Goal: Ask a question

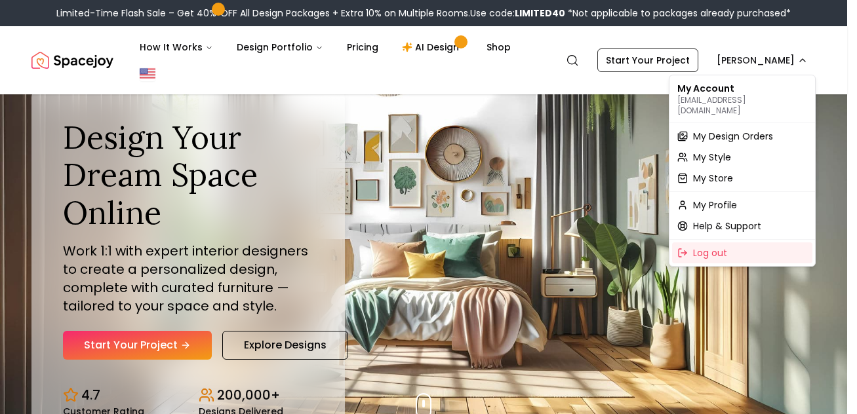
click at [731, 130] on span "My Design Orders" at bounding box center [733, 136] width 80 height 13
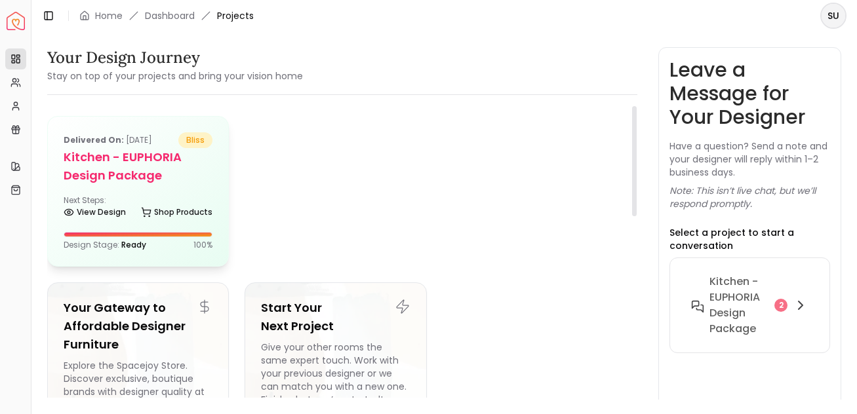
click at [138, 176] on h5 "Kitchen - EUPHORIA Design Package" at bounding box center [138, 166] width 149 height 37
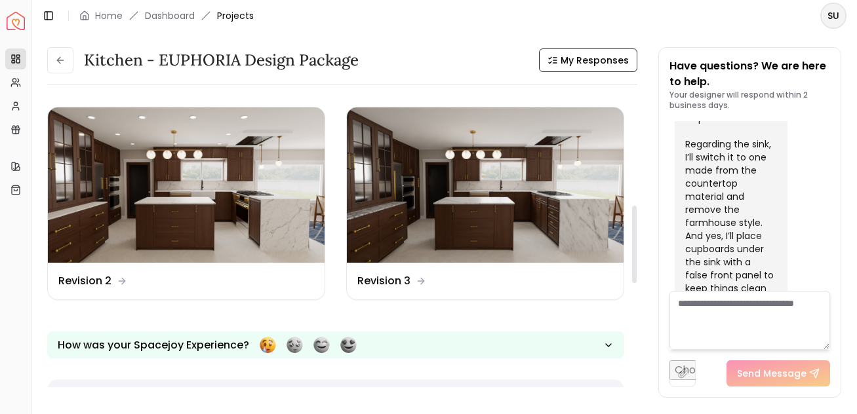
scroll to position [378, 0]
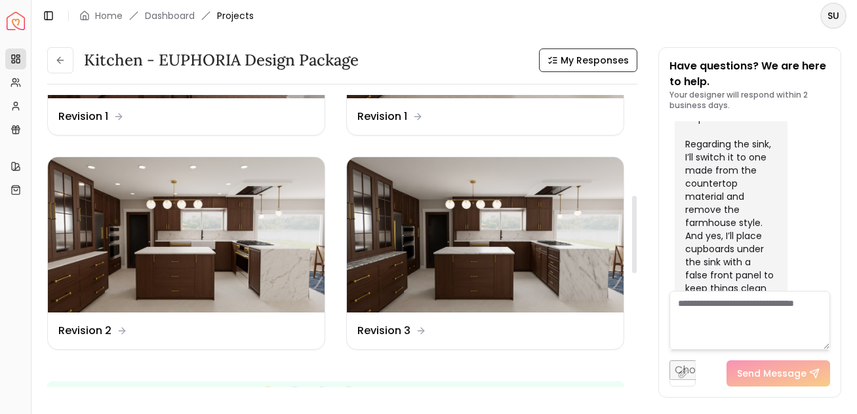
drag, startPoint x: 633, startPoint y: 145, endPoint x: 642, endPoint y: 241, distance: 96.8
click at [636, 241] on div at bounding box center [634, 234] width 5 height 77
click at [471, 239] on img at bounding box center [485, 234] width 277 height 155
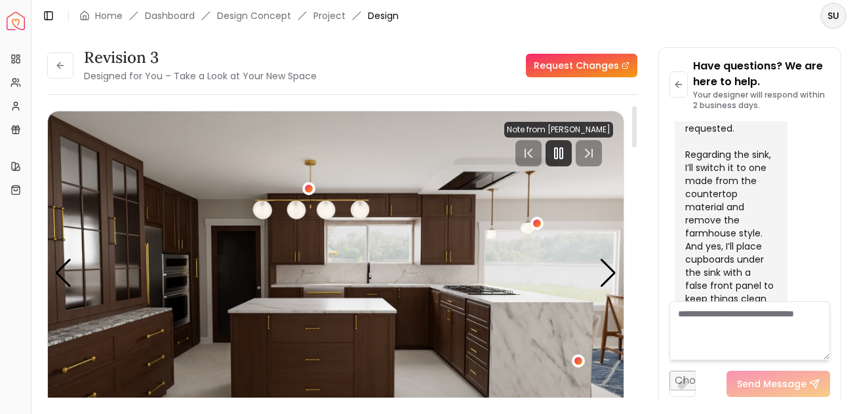
scroll to position [66, 0]
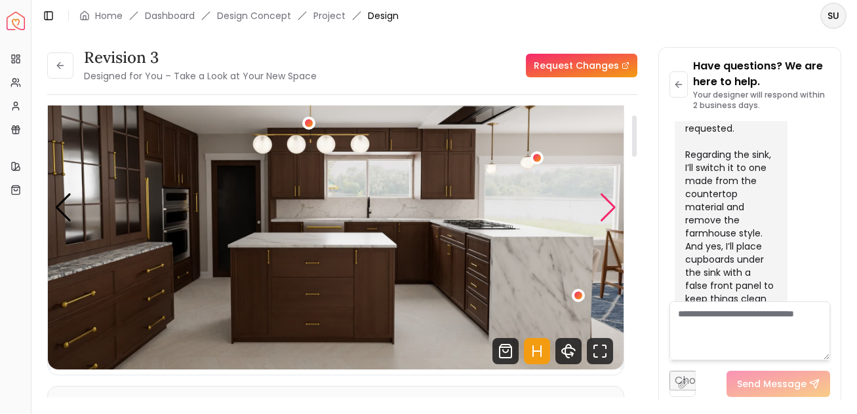
click at [605, 205] on div "Next slide" at bounding box center [608, 207] width 18 height 29
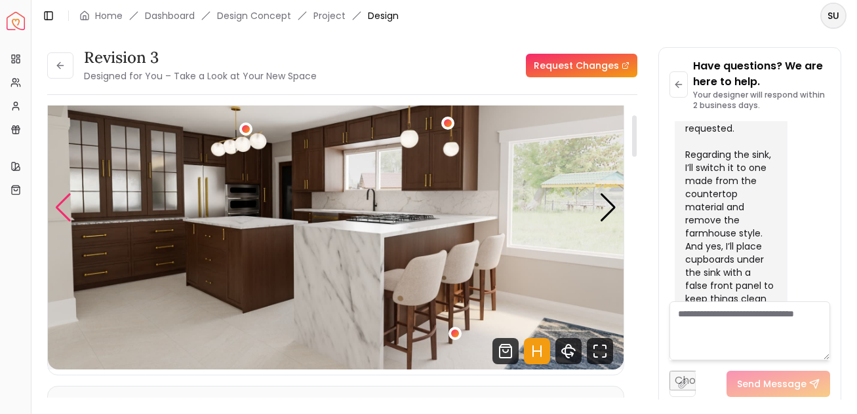
click at [61, 203] on div "Previous slide" at bounding box center [63, 207] width 18 height 29
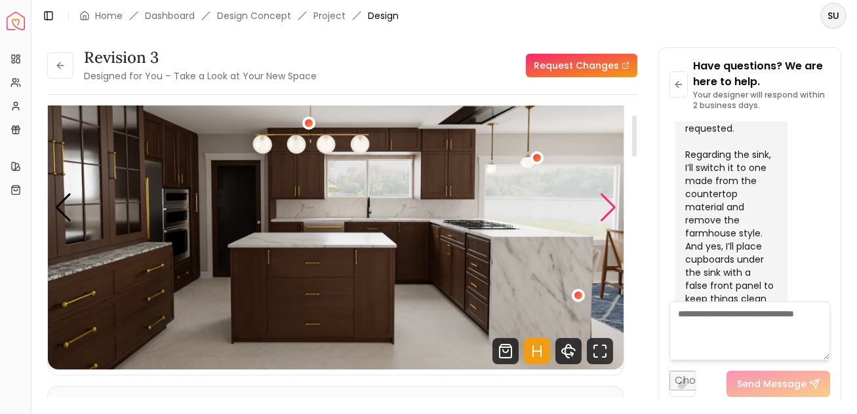
click at [607, 206] on div "Next slide" at bounding box center [608, 207] width 18 height 29
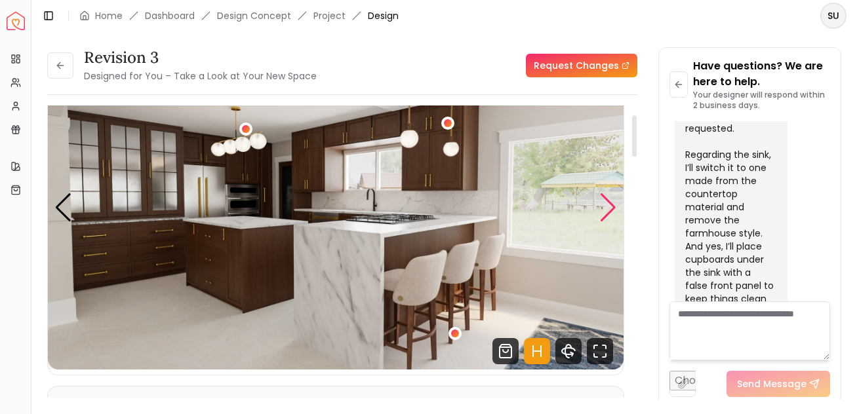
click at [607, 206] on div "Next slide" at bounding box center [608, 207] width 18 height 29
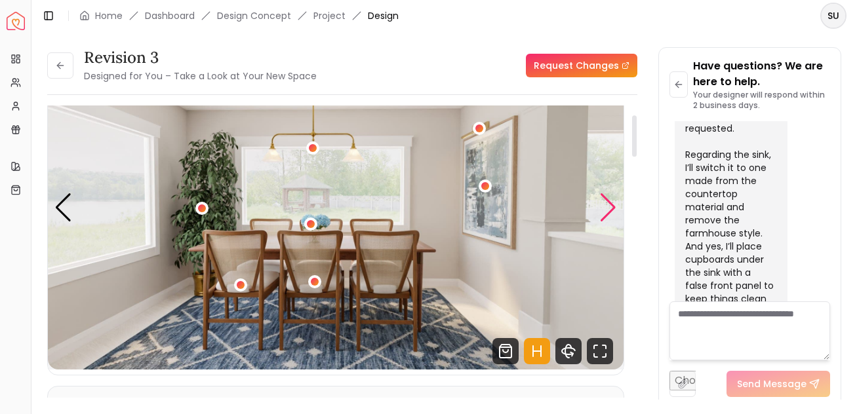
click at [606, 206] on div "Next slide" at bounding box center [608, 207] width 18 height 29
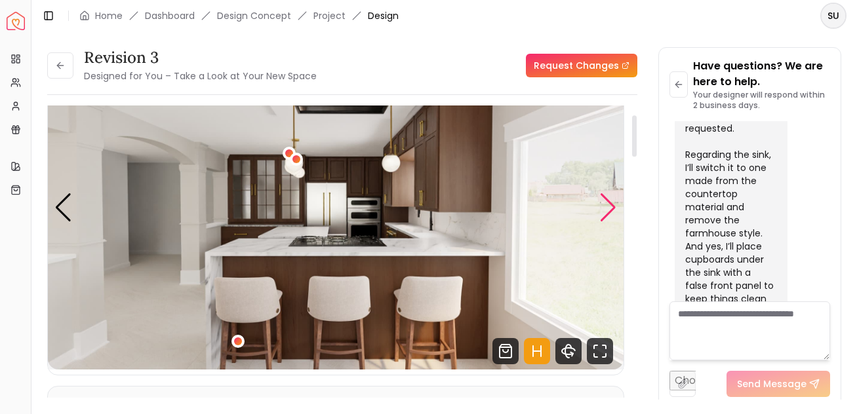
click at [606, 206] on div "Next slide" at bounding box center [608, 207] width 18 height 29
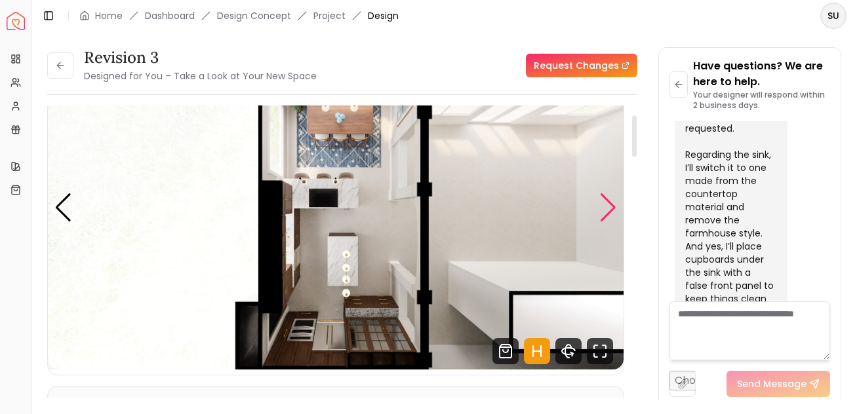
click at [606, 206] on div "Next slide" at bounding box center [608, 207] width 18 height 29
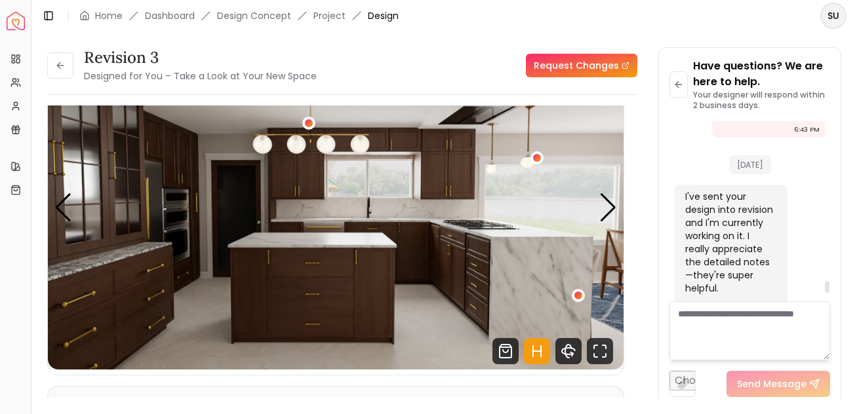
scroll to position [6913, 0]
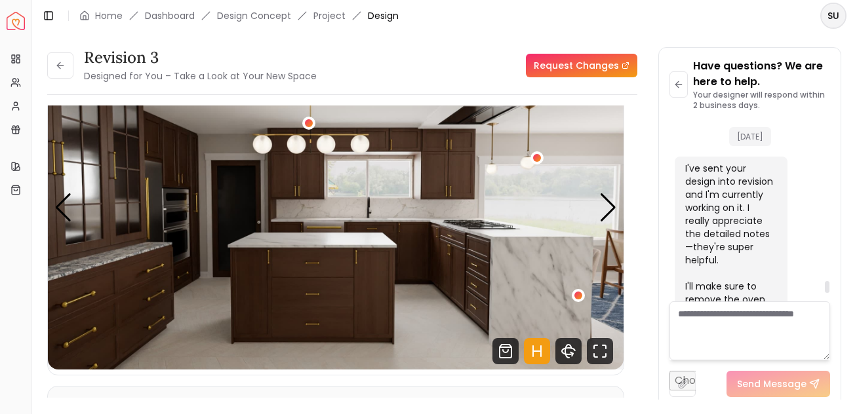
drag, startPoint x: 827, startPoint y: 296, endPoint x: 825, endPoint y: 288, distance: 8.1
click at [825, 288] on div at bounding box center [827, 287] width 5 height 12
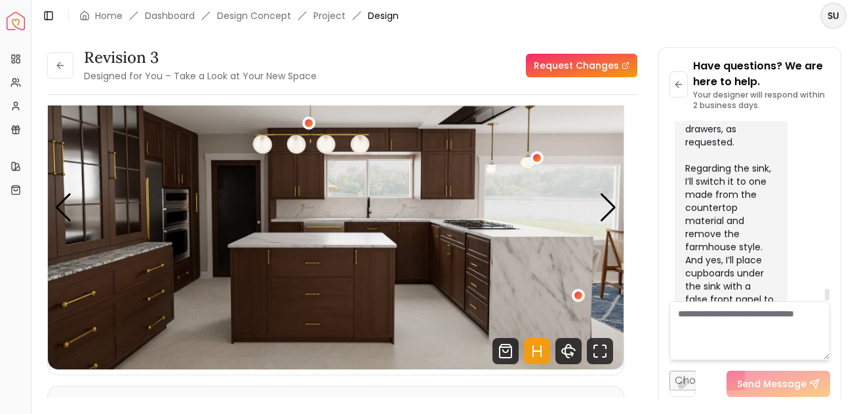
scroll to position [7254, 0]
click at [728, 319] on textarea at bounding box center [749, 331] width 161 height 59
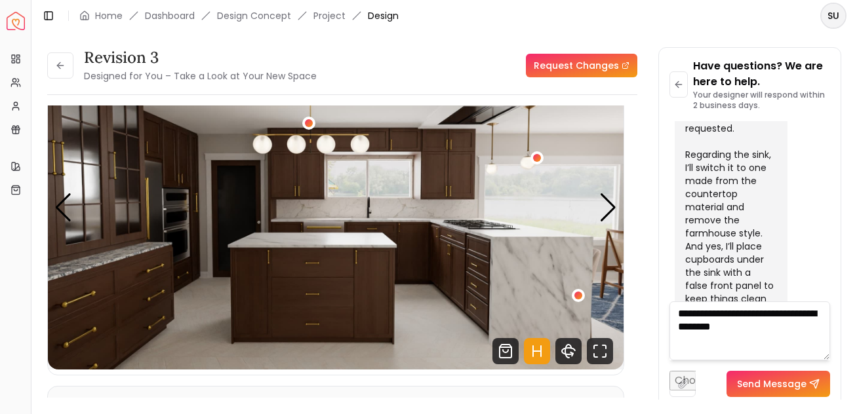
type textarea "**********"
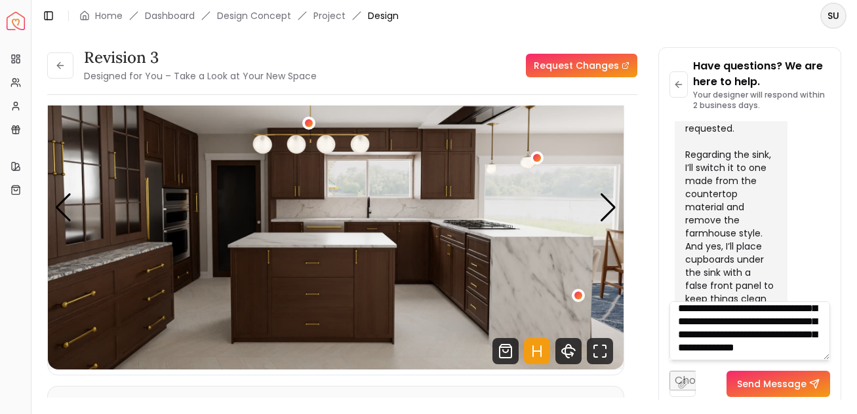
scroll to position [158, 0]
type textarea "**********"
click at [773, 381] on button "Send Message" at bounding box center [778, 384] width 104 height 26
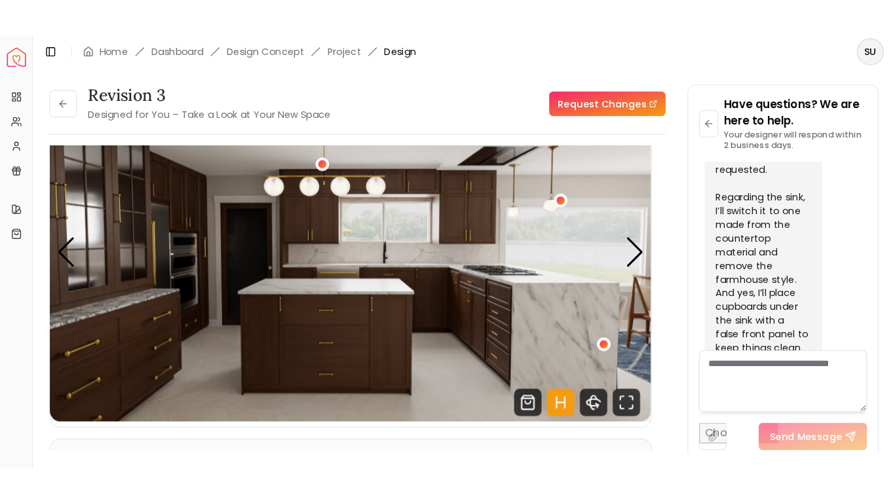
scroll to position [0, 0]
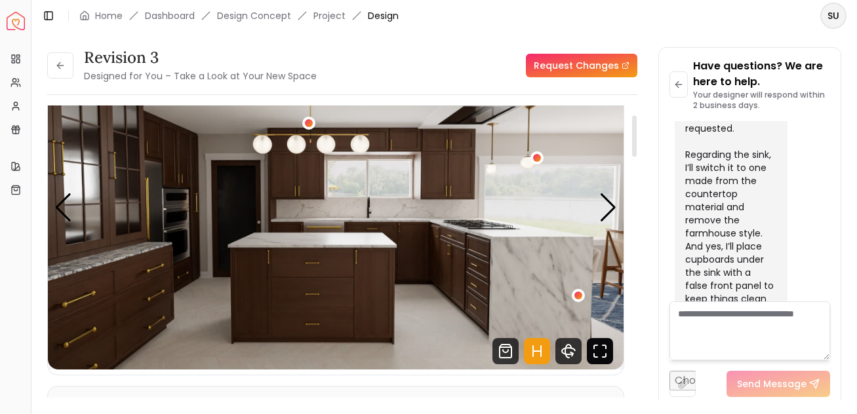
click at [599, 351] on icon "Fullscreen" at bounding box center [600, 351] width 26 height 26
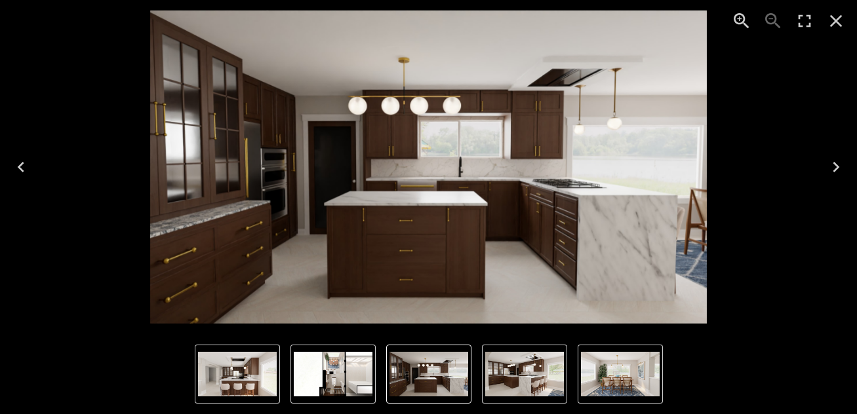
drag, startPoint x: 727, startPoint y: 362, endPoint x: 756, endPoint y: 367, distance: 29.3
click at [731, 362] on div "Lightbox" at bounding box center [428, 374] width 857 height 80
drag, startPoint x: 756, startPoint y: 367, endPoint x: 806, endPoint y: 373, distance: 50.2
click at [783, 371] on div "Lightbox" at bounding box center [428, 374] width 857 height 80
click at [798, 19] on icon "Enter Fullscreen" at bounding box center [804, 21] width 12 height 12
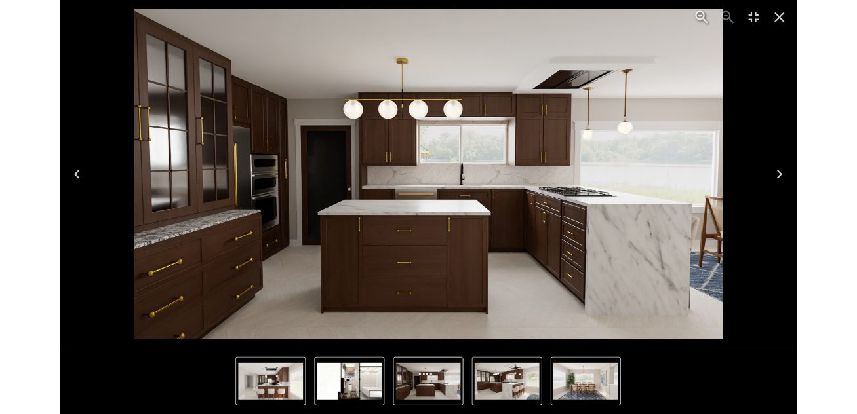
scroll to position [74, 0]
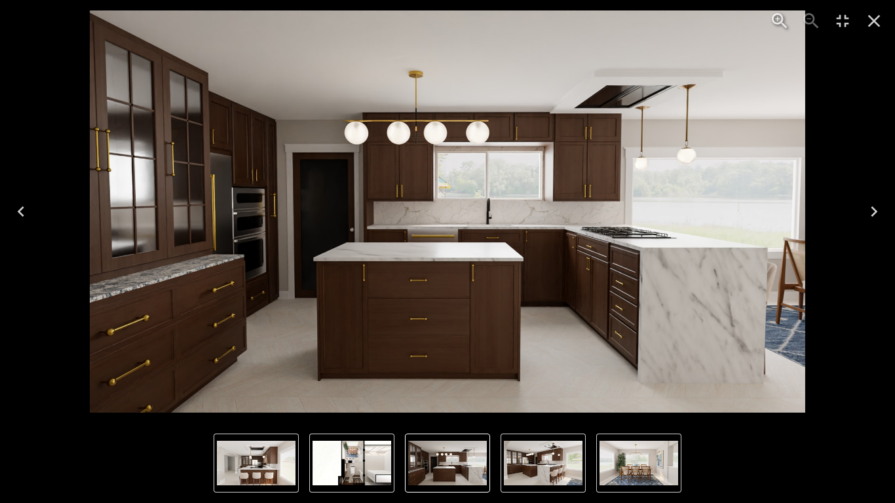
click at [846, 355] on div "1 of 5" at bounding box center [447, 211] width 874 height 402
click at [856, 209] on icon "Next" at bounding box center [874, 211] width 21 height 21
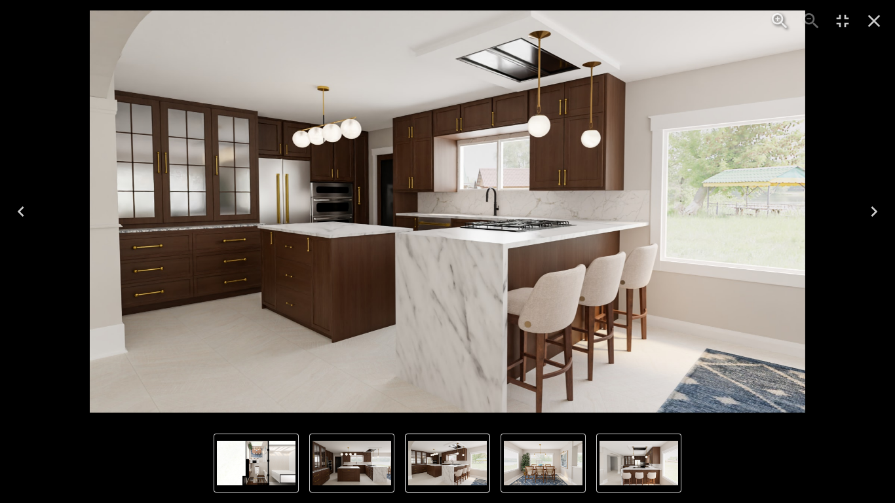
click at [856, 211] on icon "Next" at bounding box center [874, 211] width 21 height 21
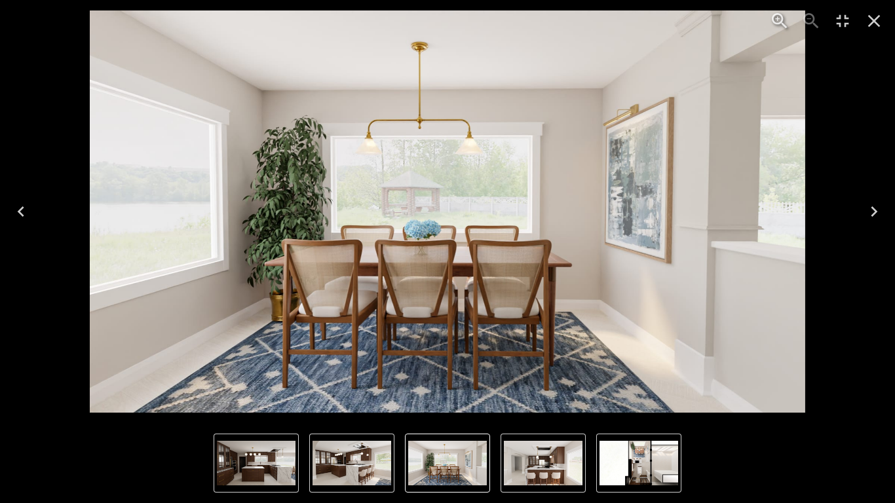
click at [856, 209] on icon "Next" at bounding box center [874, 211] width 21 height 21
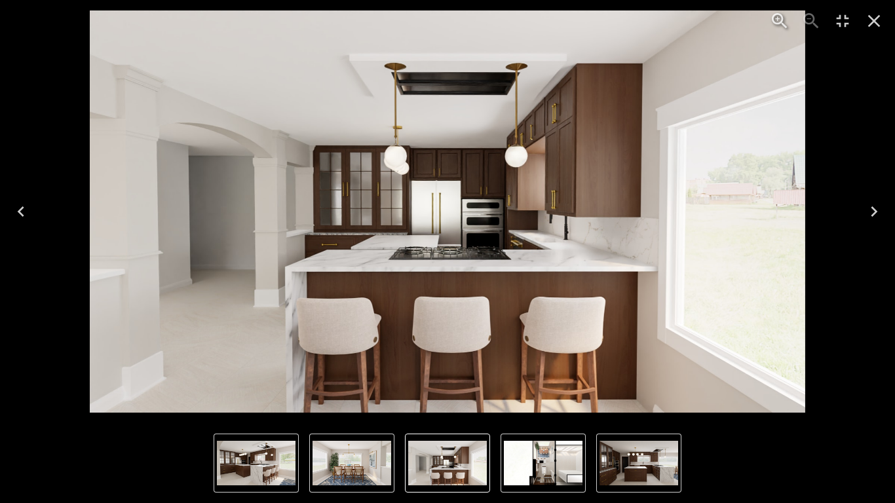
click at [856, 214] on icon "Next" at bounding box center [874, 211] width 7 height 10
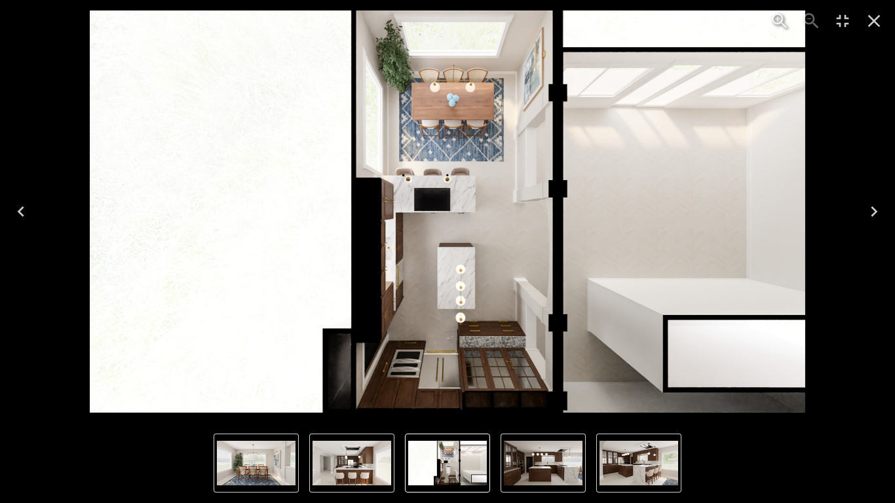
click at [856, 210] on icon "Next" at bounding box center [874, 211] width 7 height 10
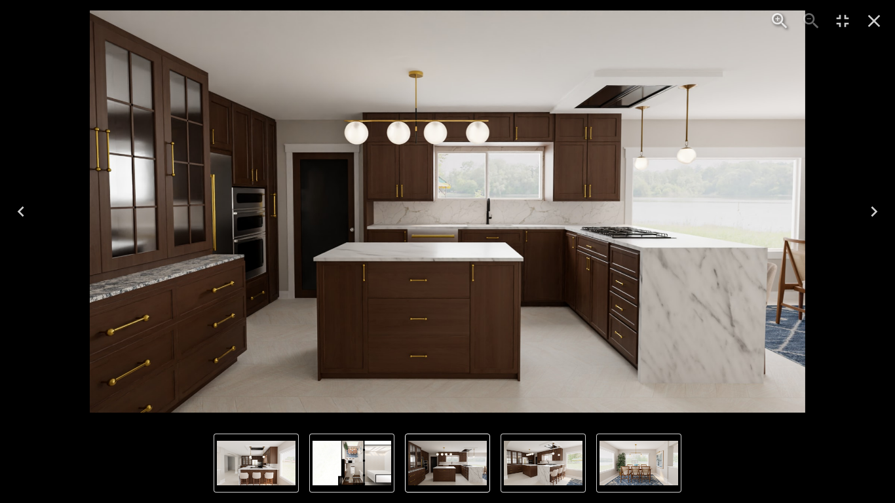
click at [856, 18] on icon "Close" at bounding box center [874, 20] width 21 height 21
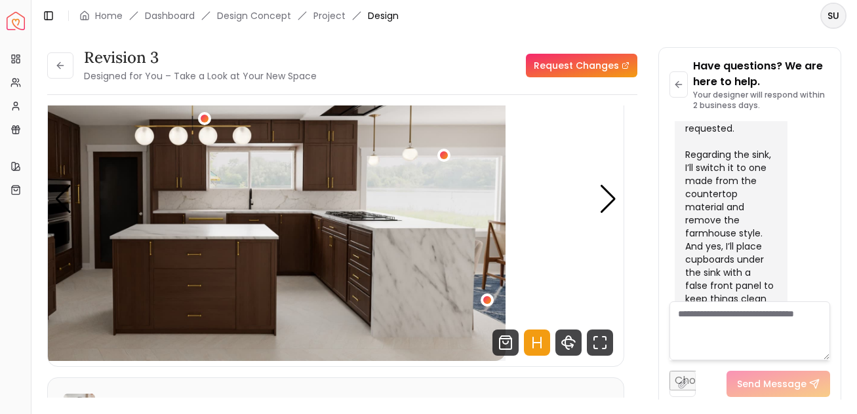
scroll to position [66, 0]
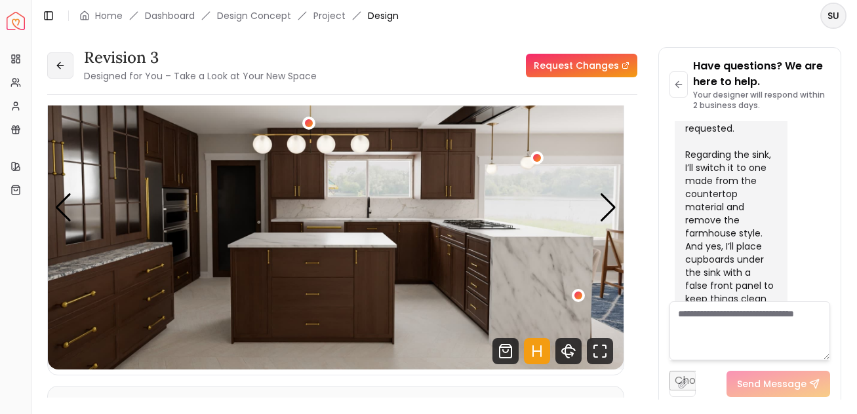
click at [58, 64] on icon at bounding box center [58, 65] width 3 height 6
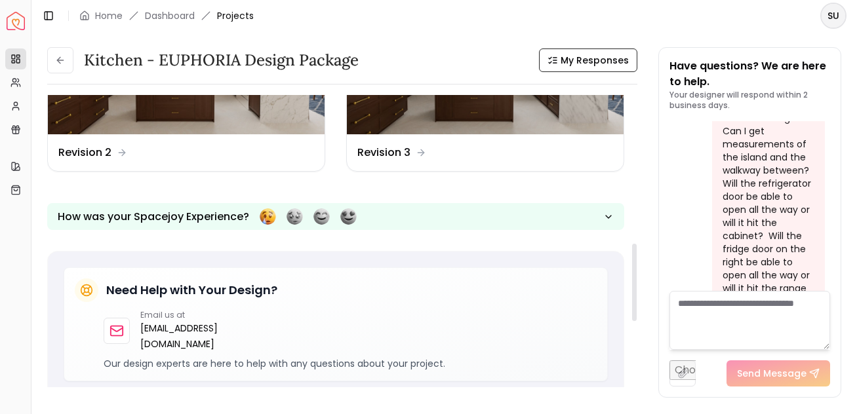
scroll to position [558, 0]
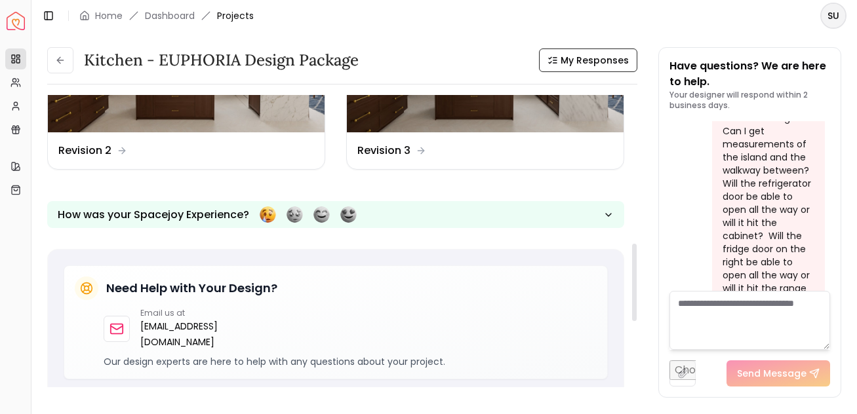
drag, startPoint x: 634, startPoint y: 151, endPoint x: 637, endPoint y: 300, distance: 148.2
click at [636, 300] on div at bounding box center [634, 282] width 5 height 77
click at [321, 217] on div "button" at bounding box center [308, 214] width 97 height 16
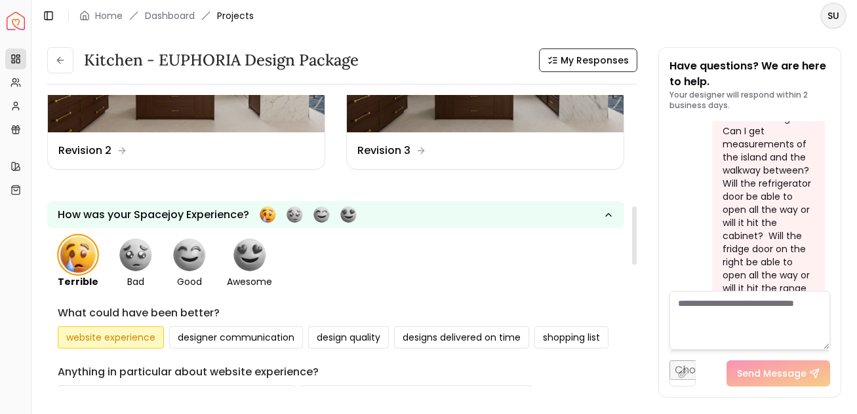
click at [191, 256] on div "**********" at bounding box center [335, 418] width 577 height 380
click at [186, 256] on div "**********" at bounding box center [335, 418] width 577 height 380
click at [180, 256] on div "**********" at bounding box center [335, 418] width 577 height 380
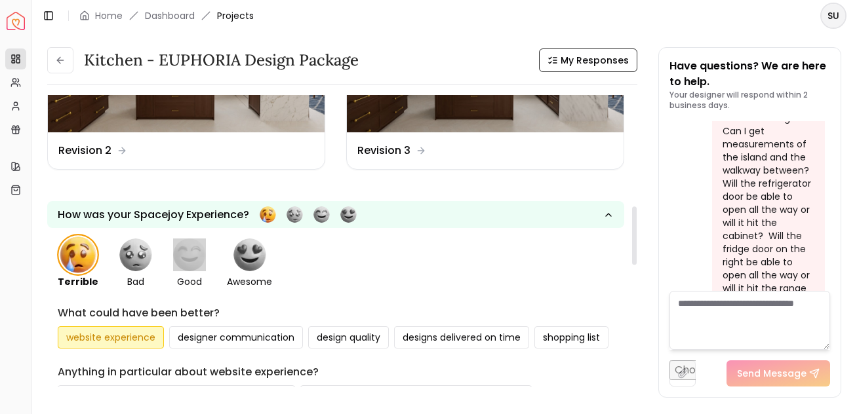
click at [180, 256] on div "**********" at bounding box center [335, 418] width 577 height 380
click at [186, 257] on div "**********" at bounding box center [335, 418] width 577 height 380
click at [189, 254] on div "**********" at bounding box center [335, 418] width 577 height 380
click at [187, 255] on div "**********" at bounding box center [335, 418] width 577 height 380
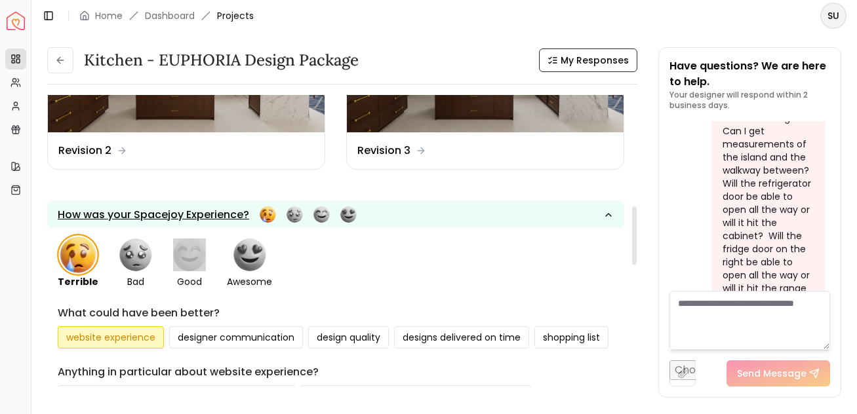
click at [314, 213] on div "button" at bounding box center [308, 214] width 97 height 16
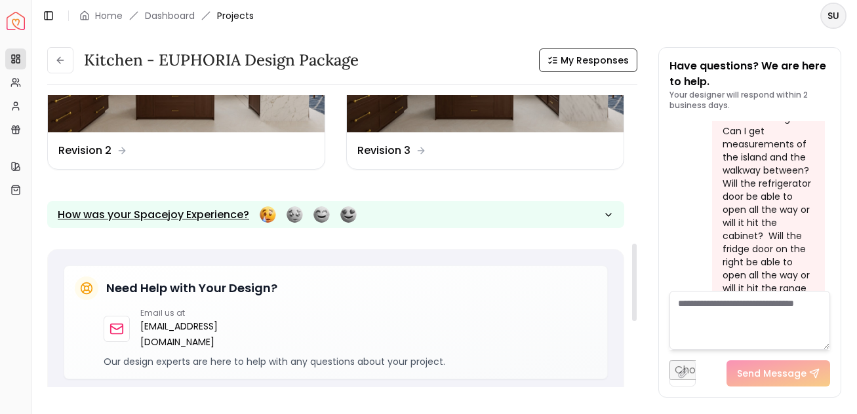
click at [320, 214] on div "button" at bounding box center [308, 214] width 97 height 16
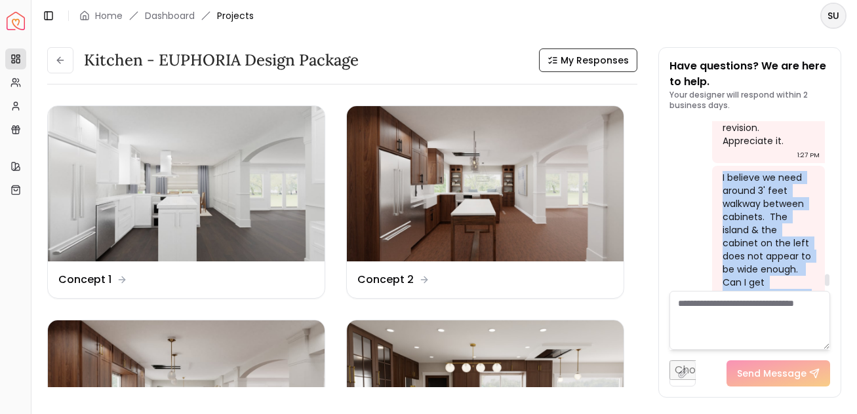
scroll to position [7291, 0]
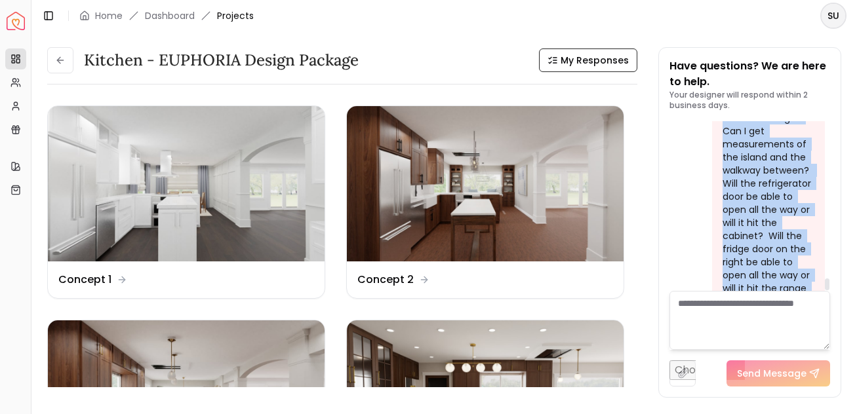
drag, startPoint x: 723, startPoint y: 184, endPoint x: 779, endPoint y: 295, distance: 124.0
click at [779, 295] on div "Have questions? We are here to help. Your designer will respond within 2 busine…" at bounding box center [749, 222] width 161 height 328
copy div "I believe we need around 3' feet walkway between cabinets. The island & the cab…"
